Goal: Transaction & Acquisition: Purchase product/service

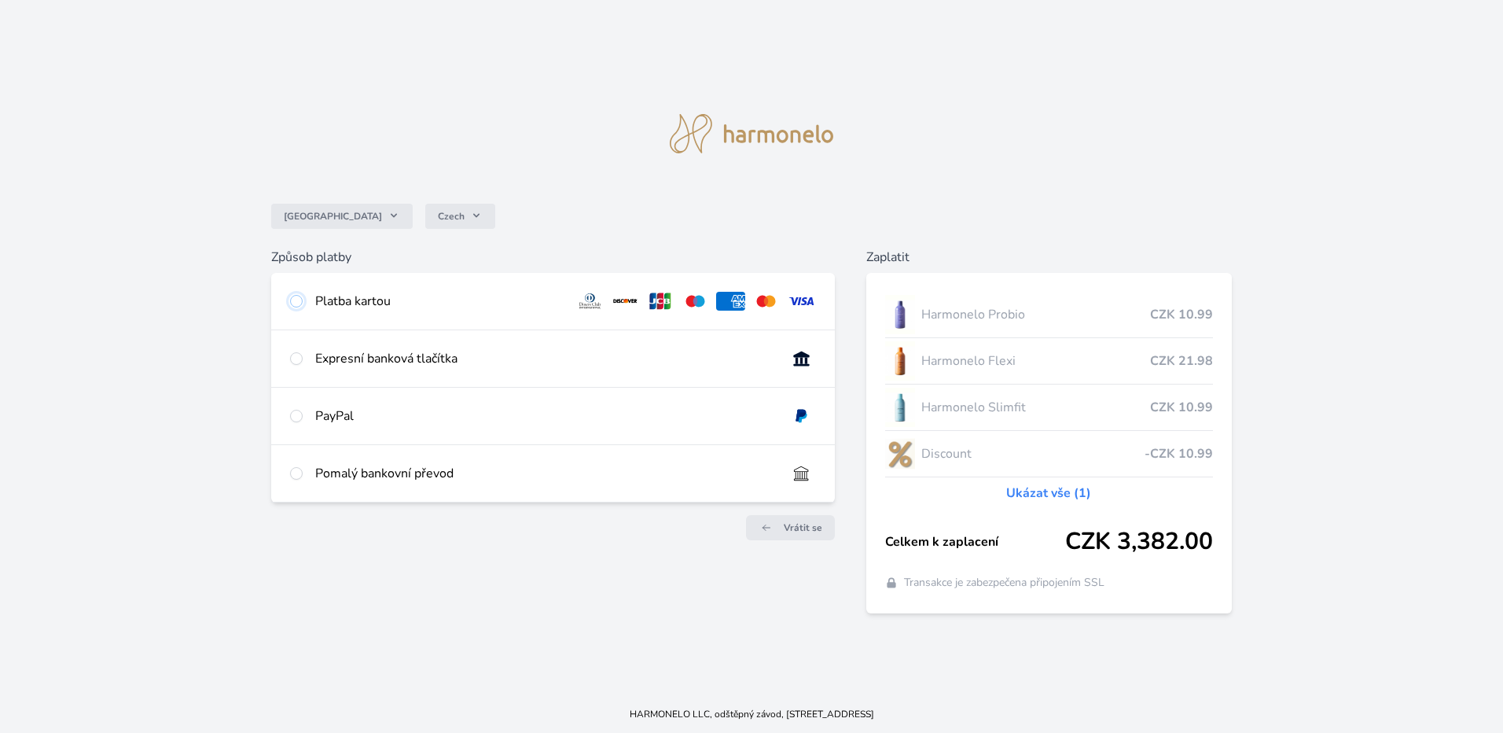
click at [298, 299] on input "radio" at bounding box center [296, 301] width 13 height 13
radio input "true"
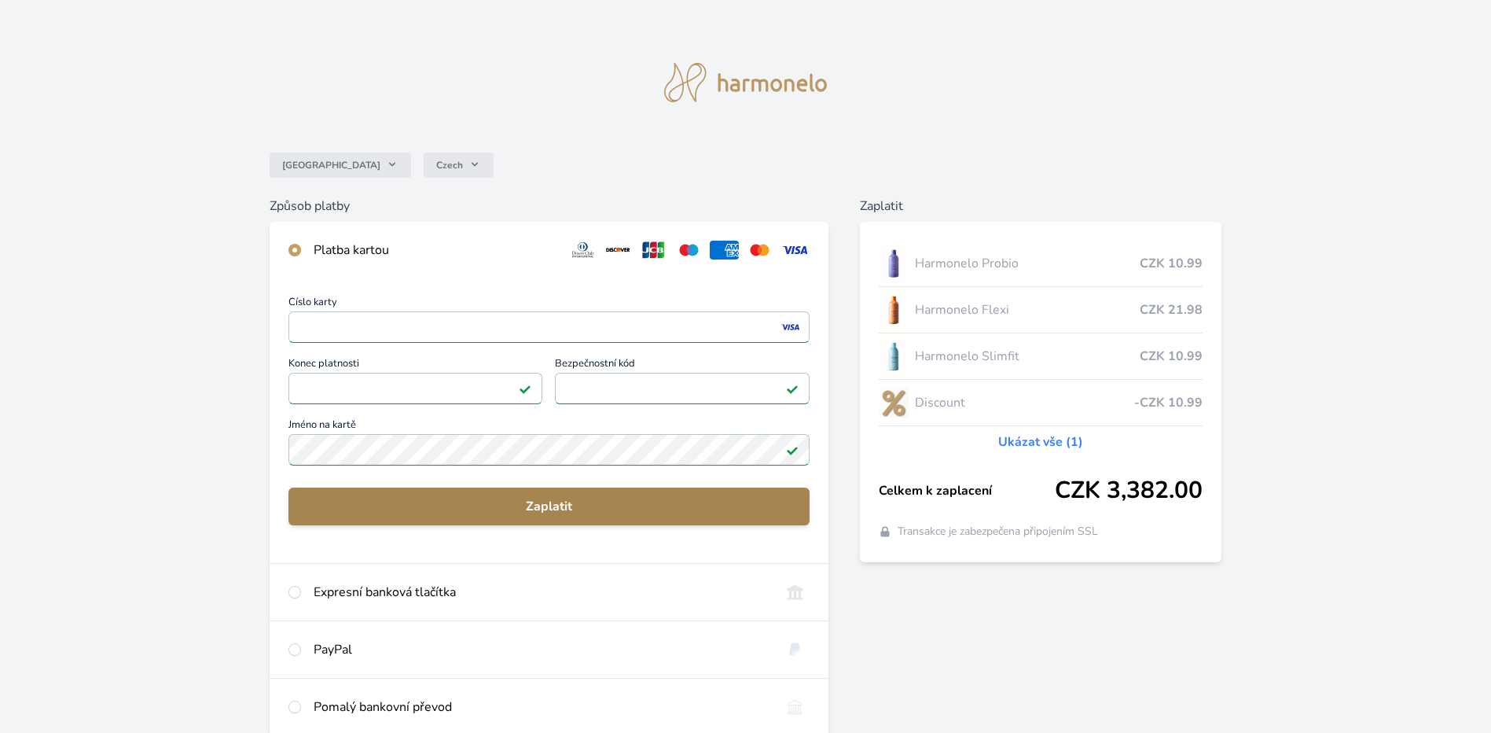
drag, startPoint x: 559, startPoint y: 506, endPoint x: 641, endPoint y: 526, distance: 84.1
click at [560, 506] on span "Zaplatit" at bounding box center [549, 506] width 496 height 19
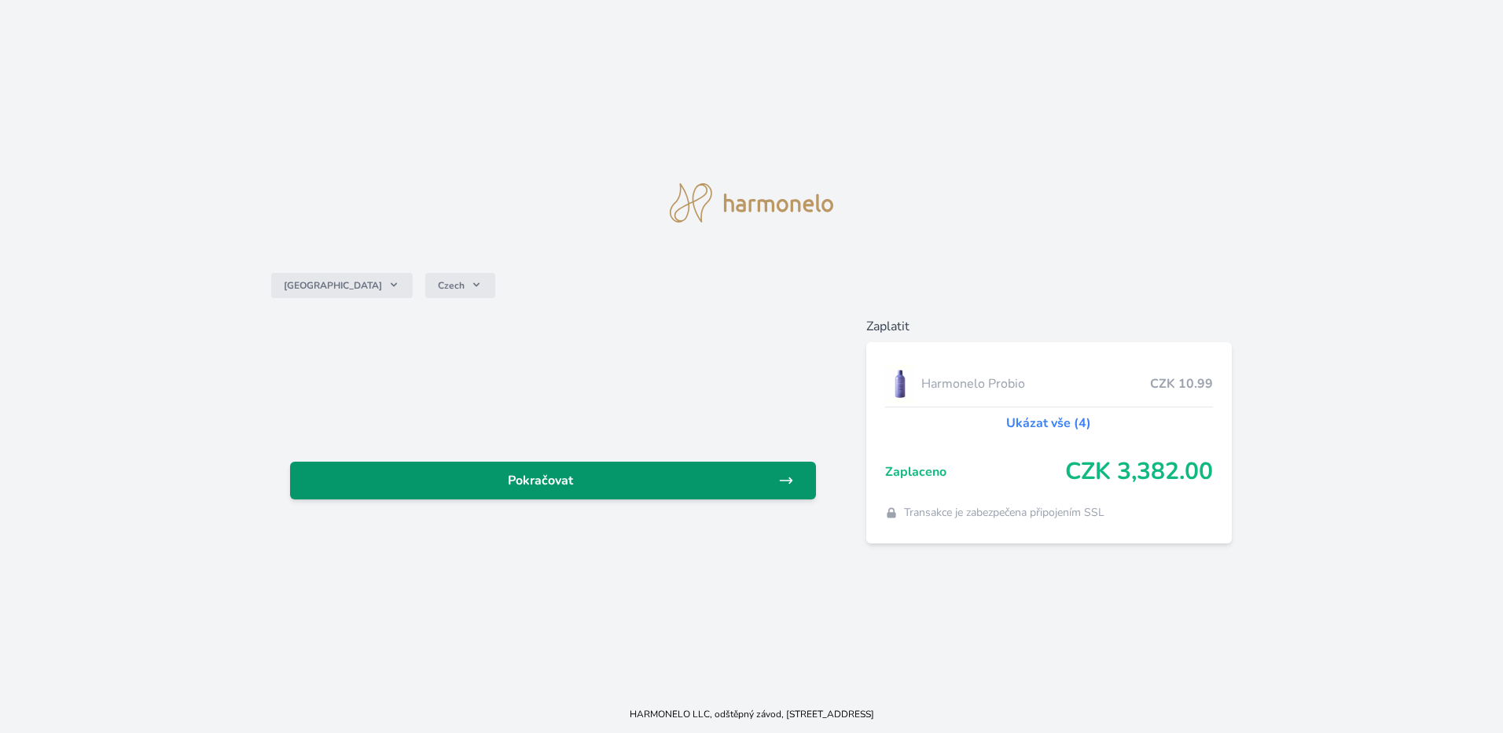
click at [556, 488] on span "Pokračovat" at bounding box center [541, 480] width 476 height 19
